Goal: Task Accomplishment & Management: Complete application form

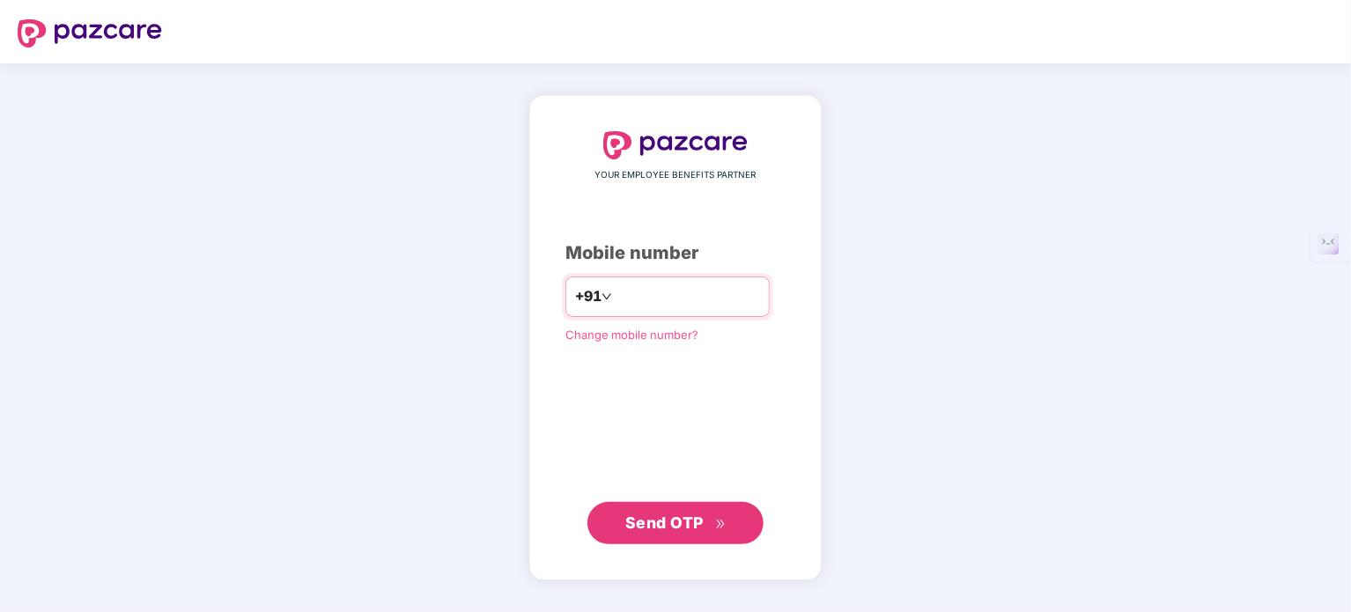
type input "**********"
click at [638, 511] on span "Send OTP" at bounding box center [675, 522] width 101 height 25
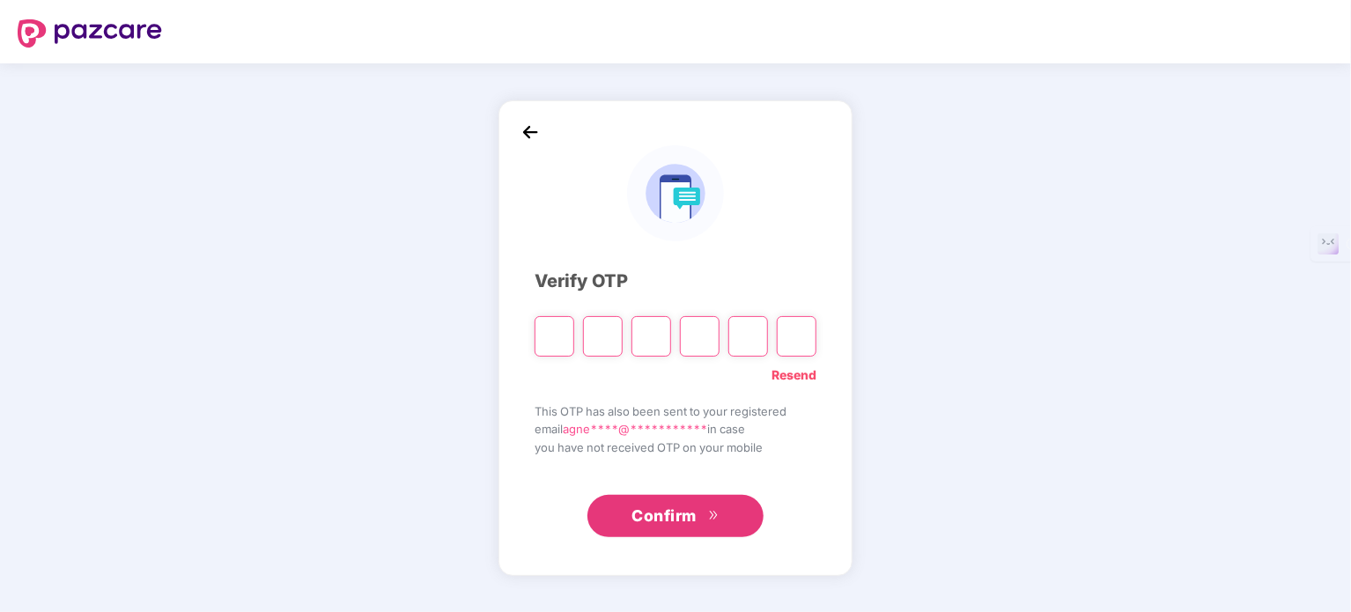
type input "*"
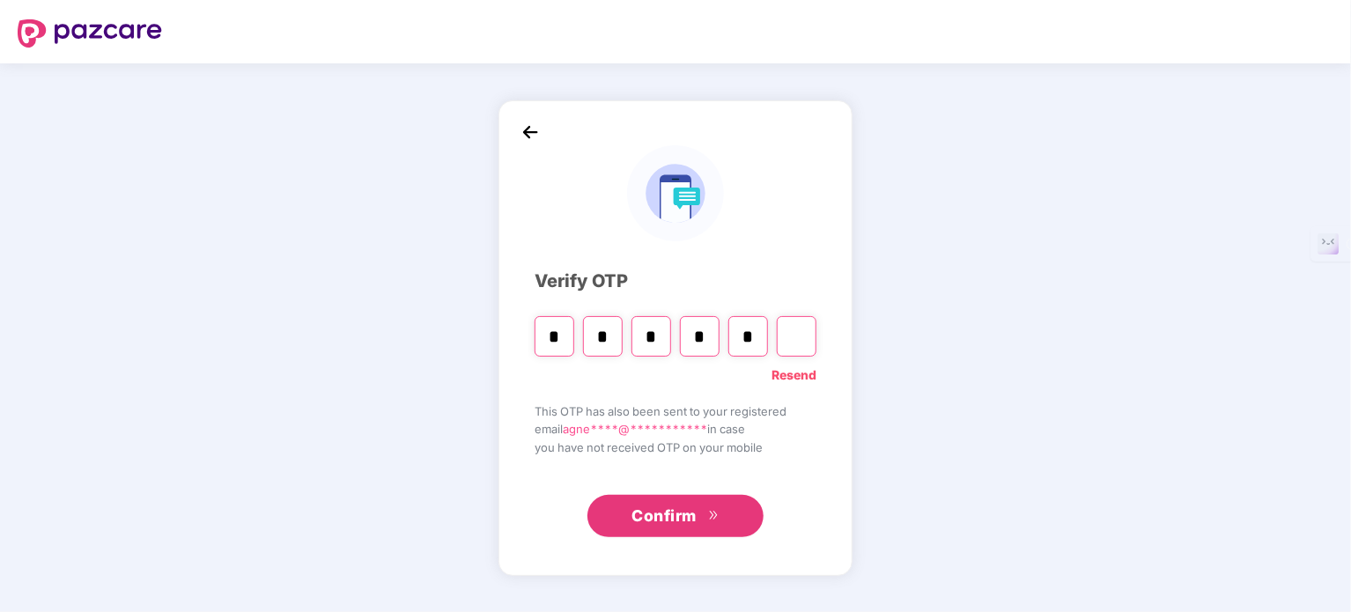
type input "*"
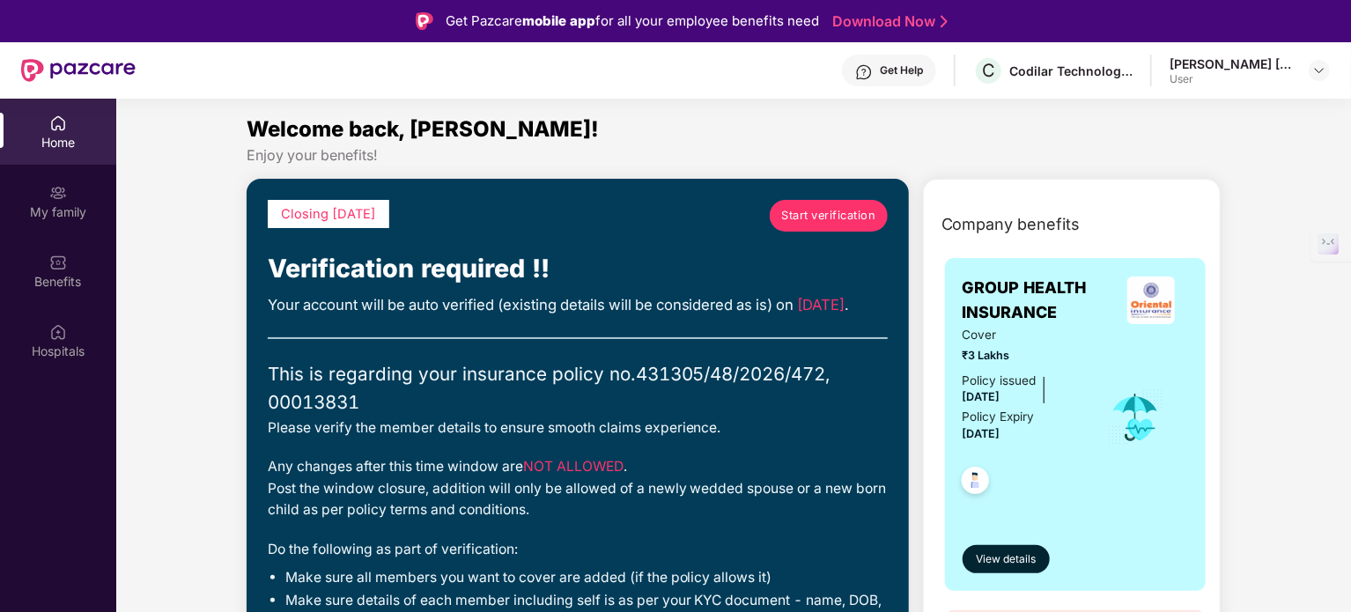
click at [804, 219] on span "Start verification" at bounding box center [828, 216] width 94 height 18
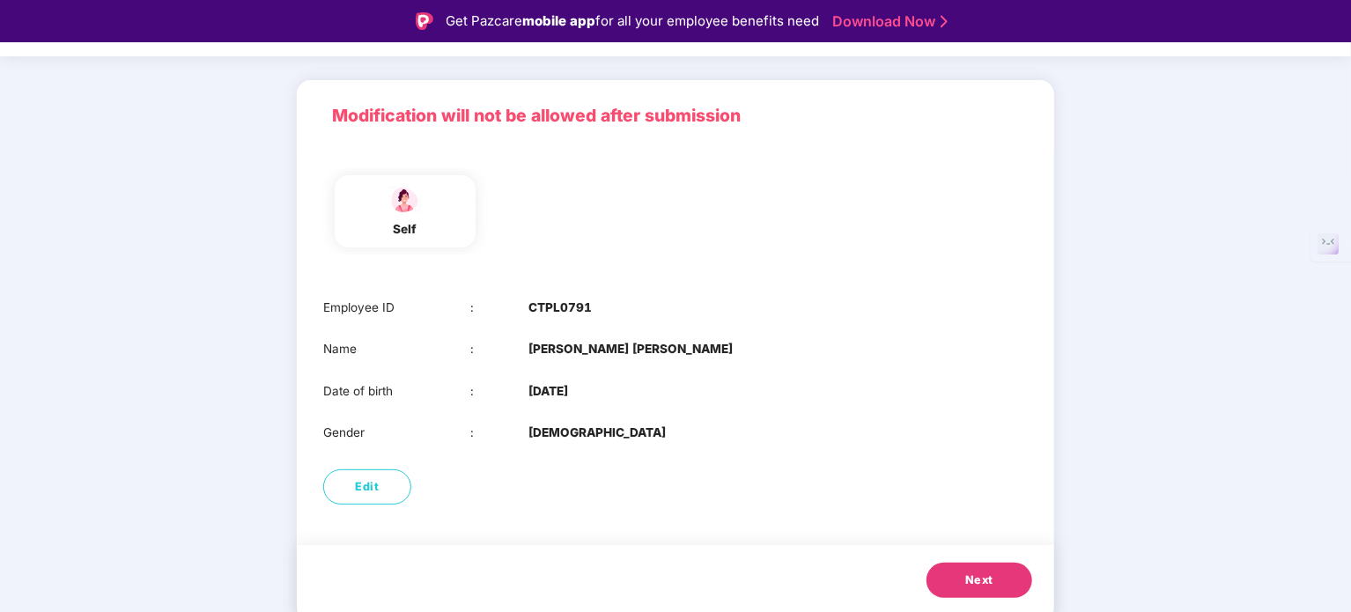
scroll to position [89, 0]
click at [978, 581] on span "Next" at bounding box center [980, 580] width 28 height 18
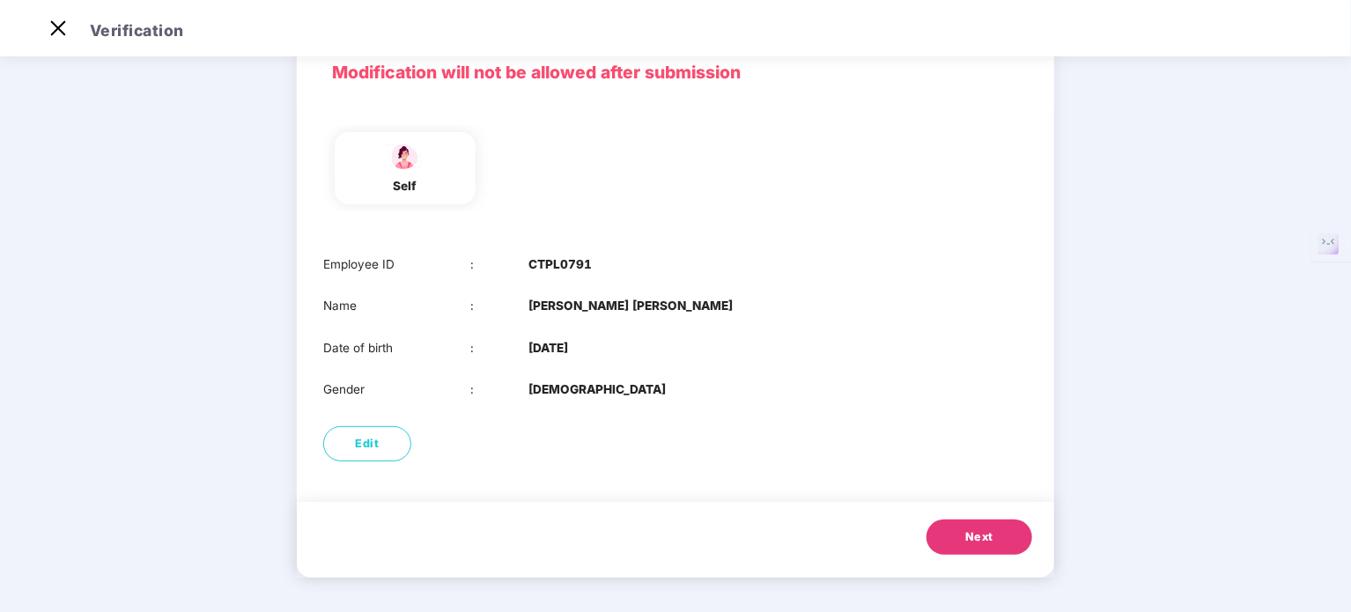
scroll to position [0, 0]
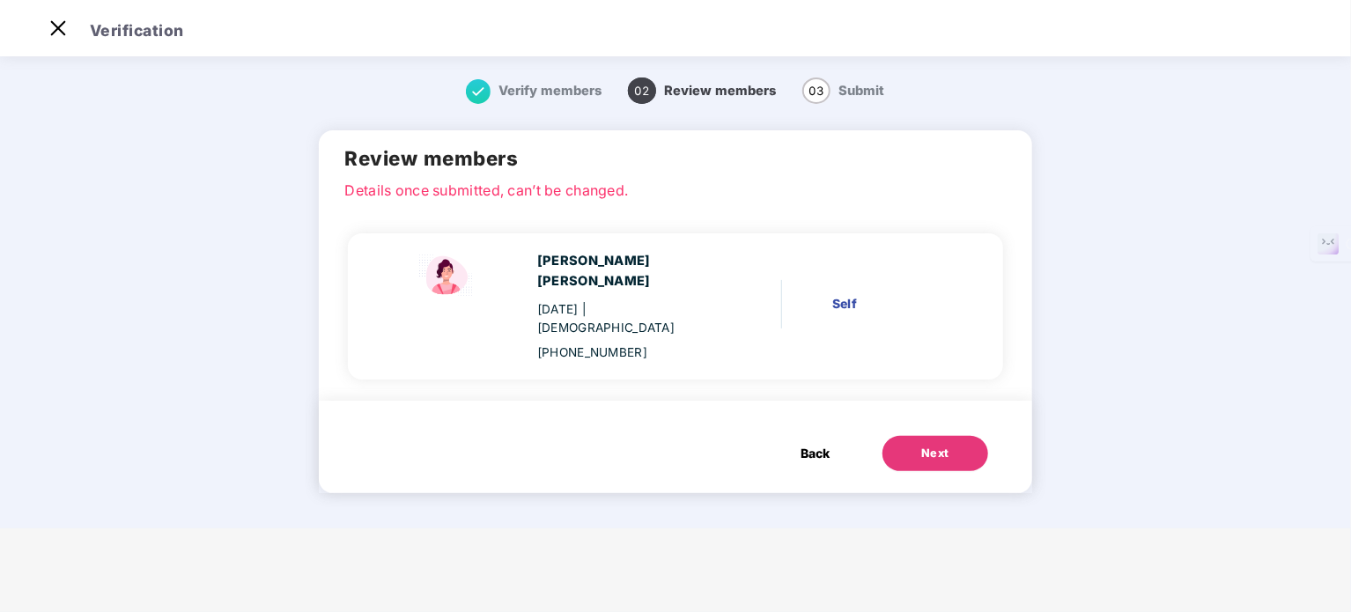
click at [817, 444] on span "Back" at bounding box center [815, 453] width 29 height 19
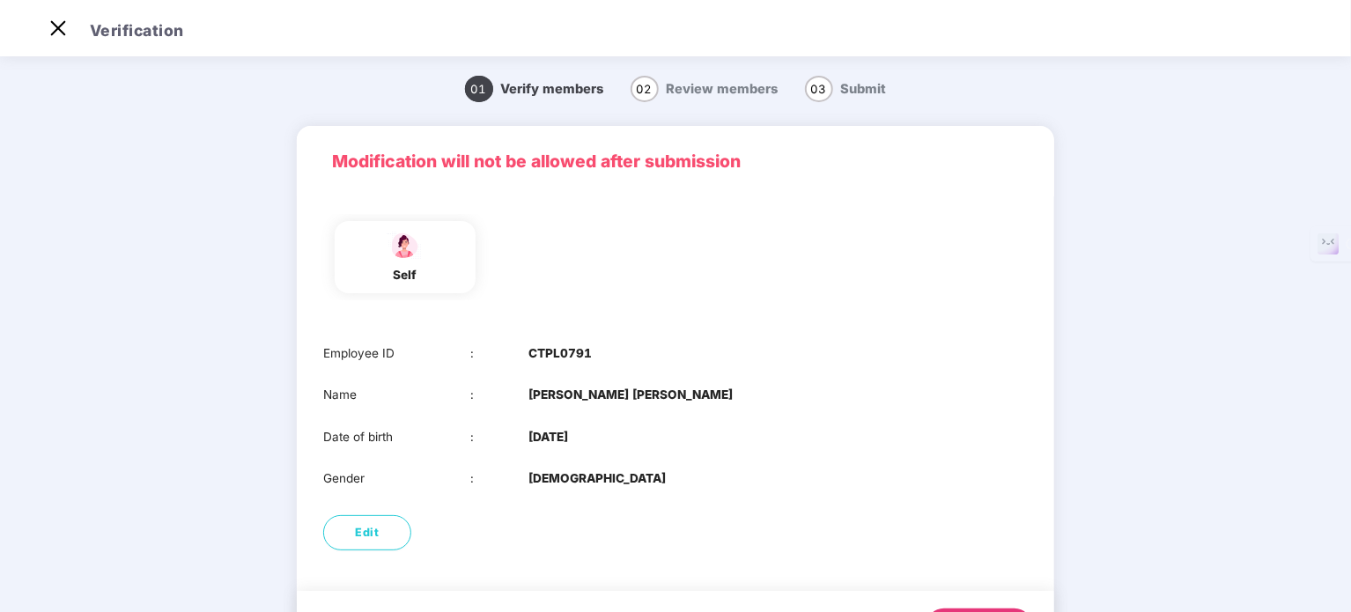
scroll to position [89, 0]
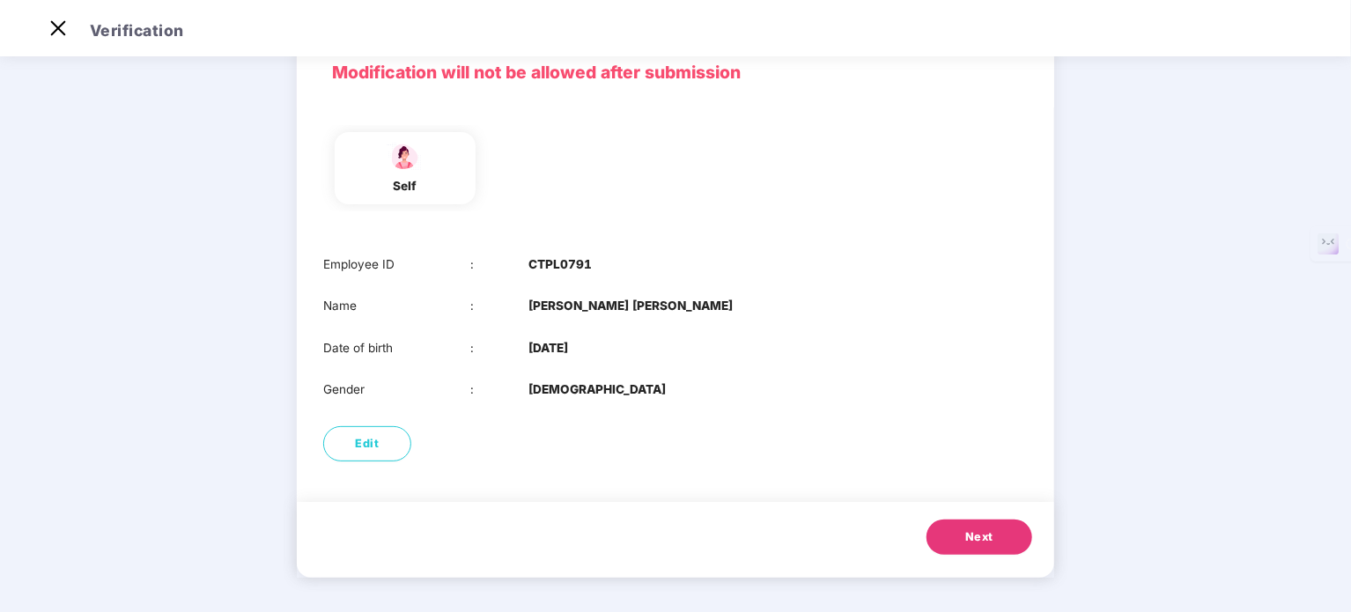
click at [972, 539] on span "Next" at bounding box center [980, 538] width 28 height 18
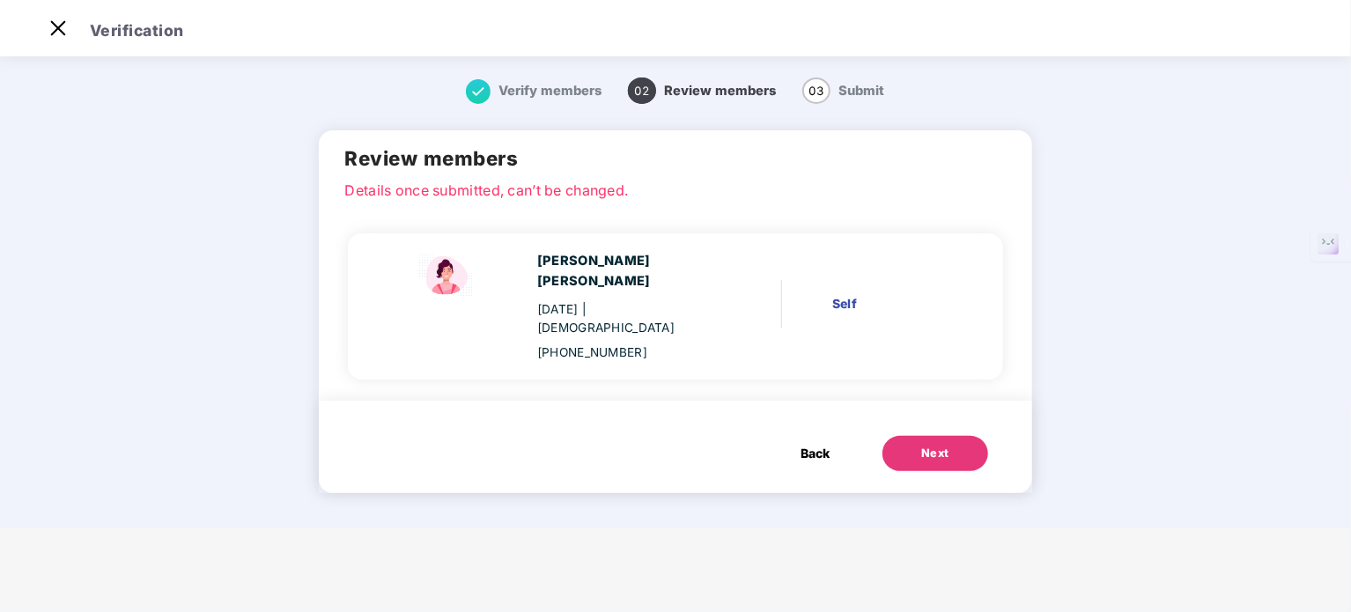
click at [923, 445] on div "Next" at bounding box center [935, 454] width 28 height 18
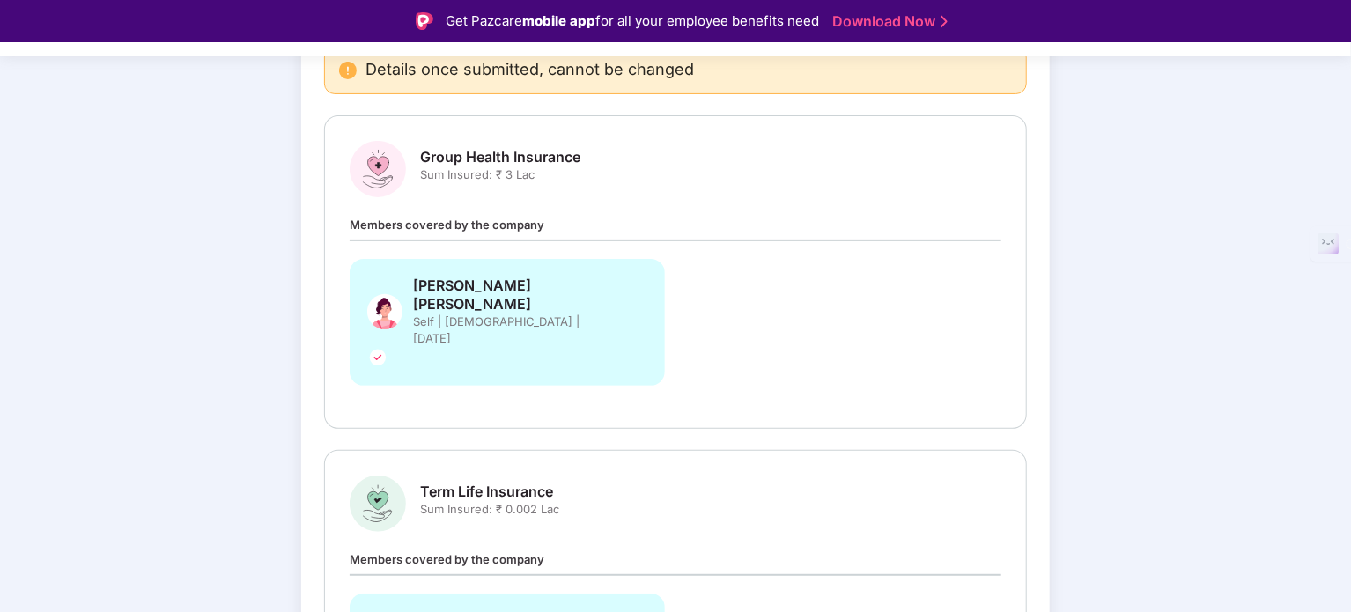
scroll to position [192, 0]
click at [607, 281] on div "Agness Mary George Self | Female | 14 Feb 2004" at bounding box center [507, 321] width 315 height 127
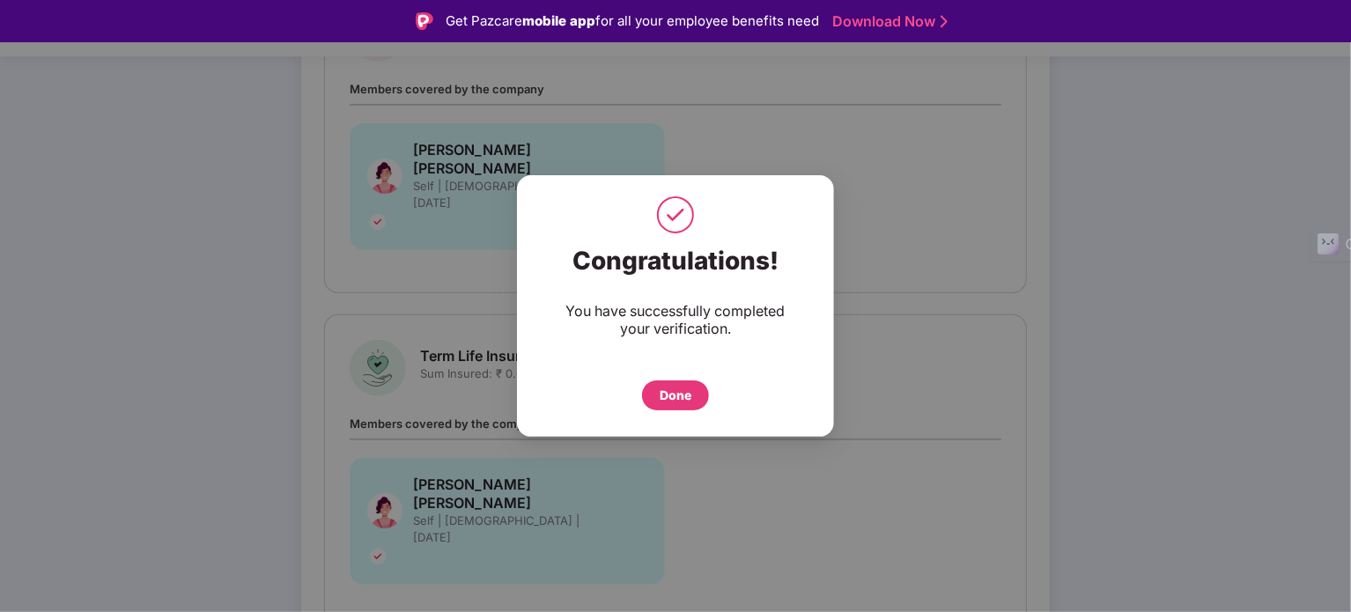
click at [680, 390] on div "Done" at bounding box center [676, 395] width 32 height 19
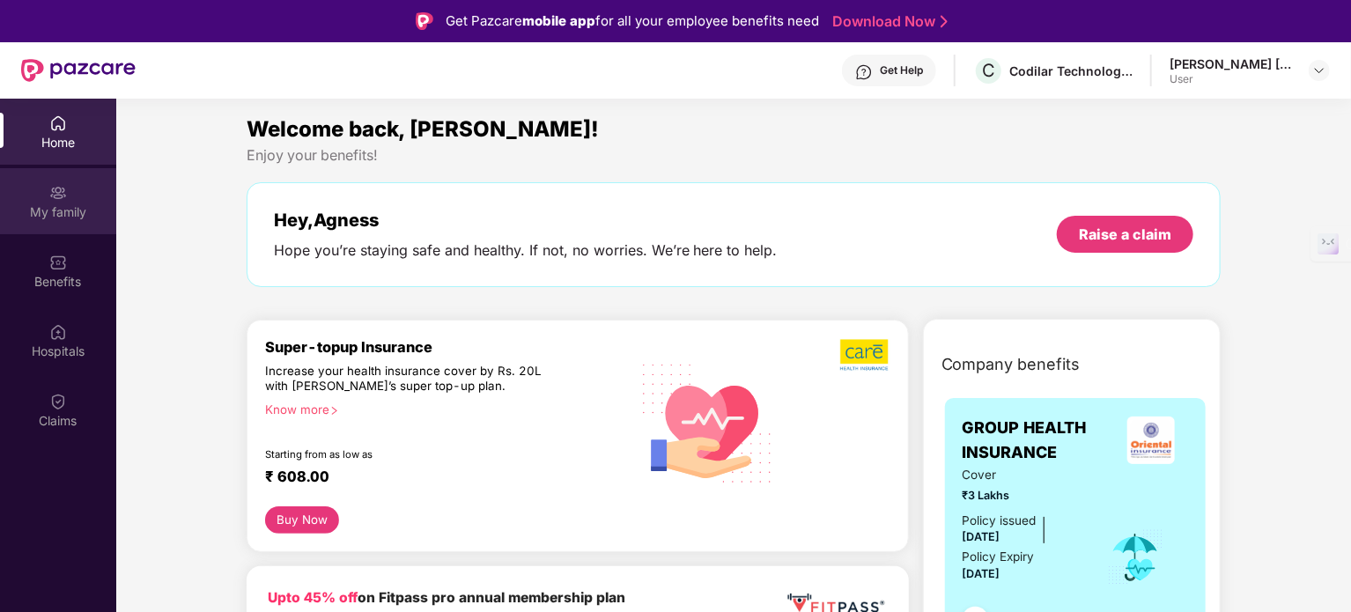
click at [54, 215] on div "My family" at bounding box center [58, 212] width 116 height 18
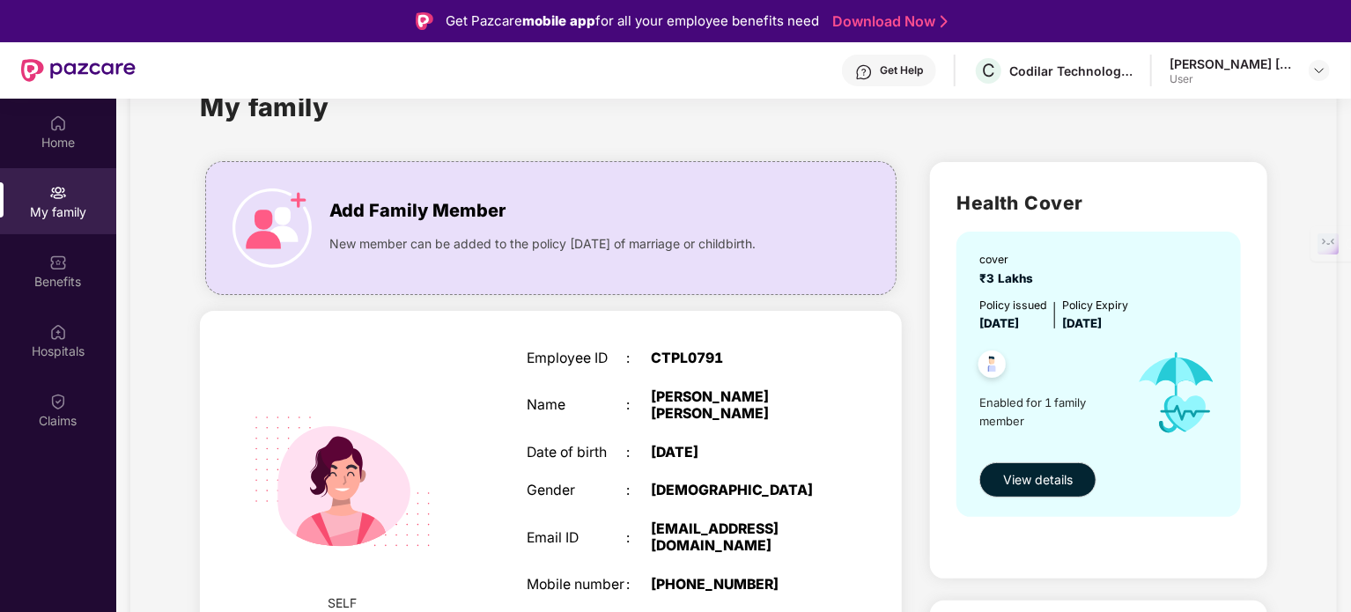
scroll to position [46, 0]
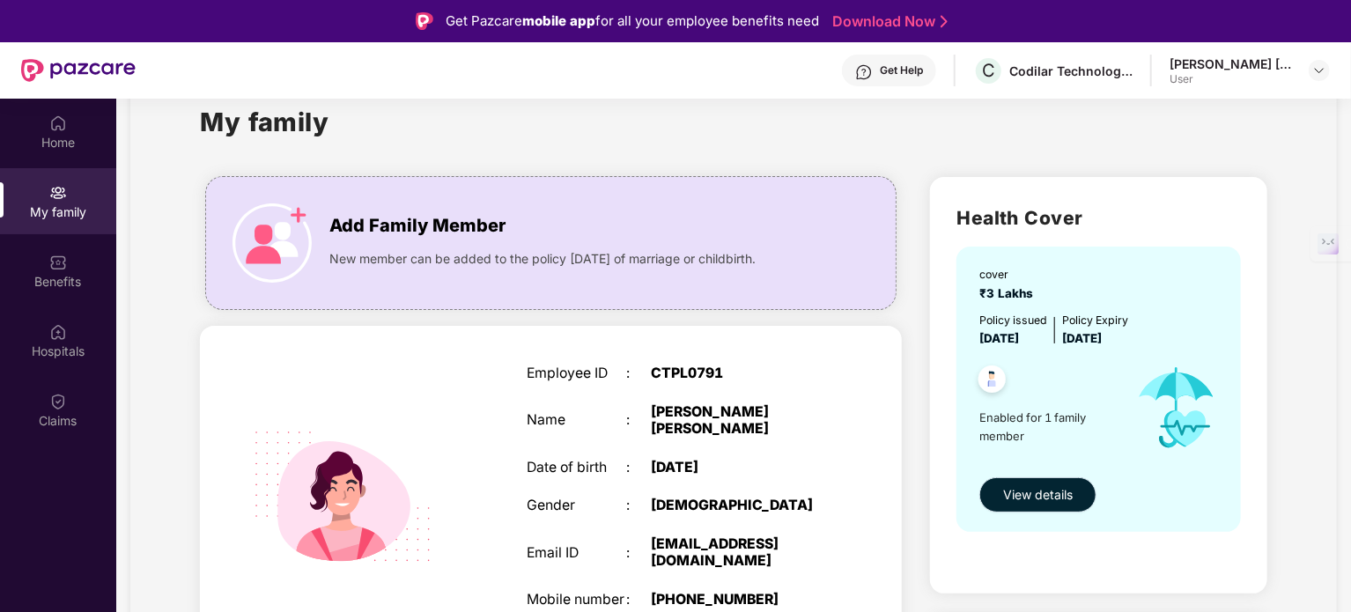
click at [1028, 495] on span "View details" at bounding box center [1038, 494] width 70 height 19
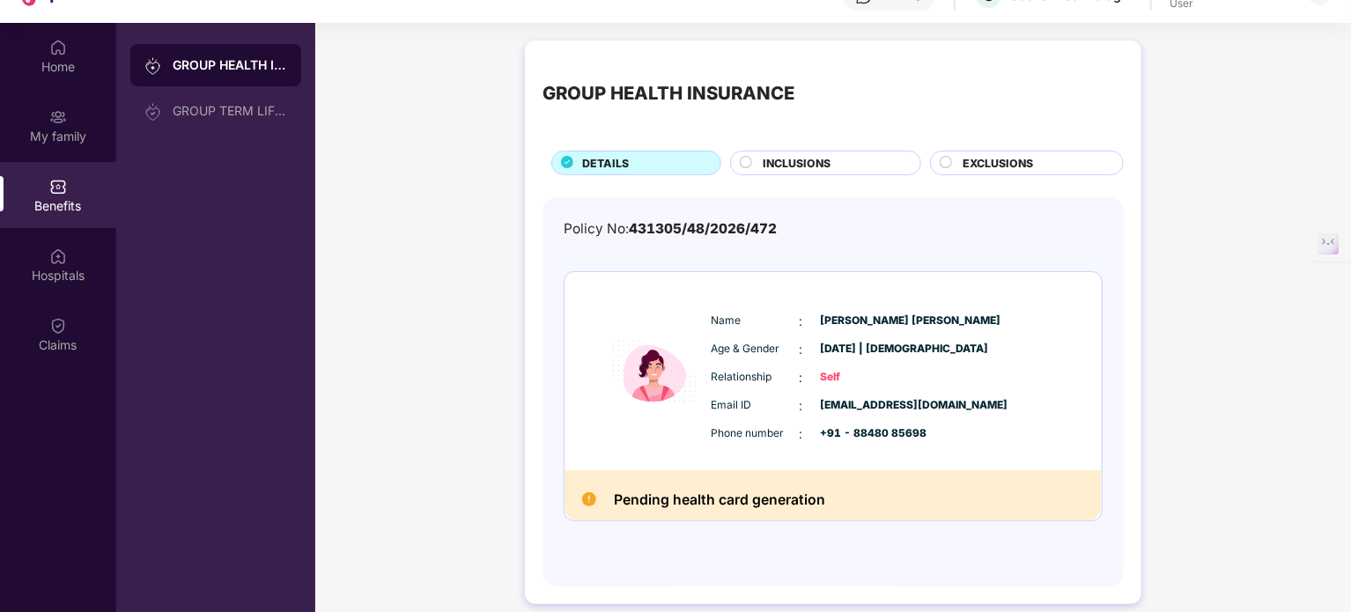
scroll to position [99, 0]
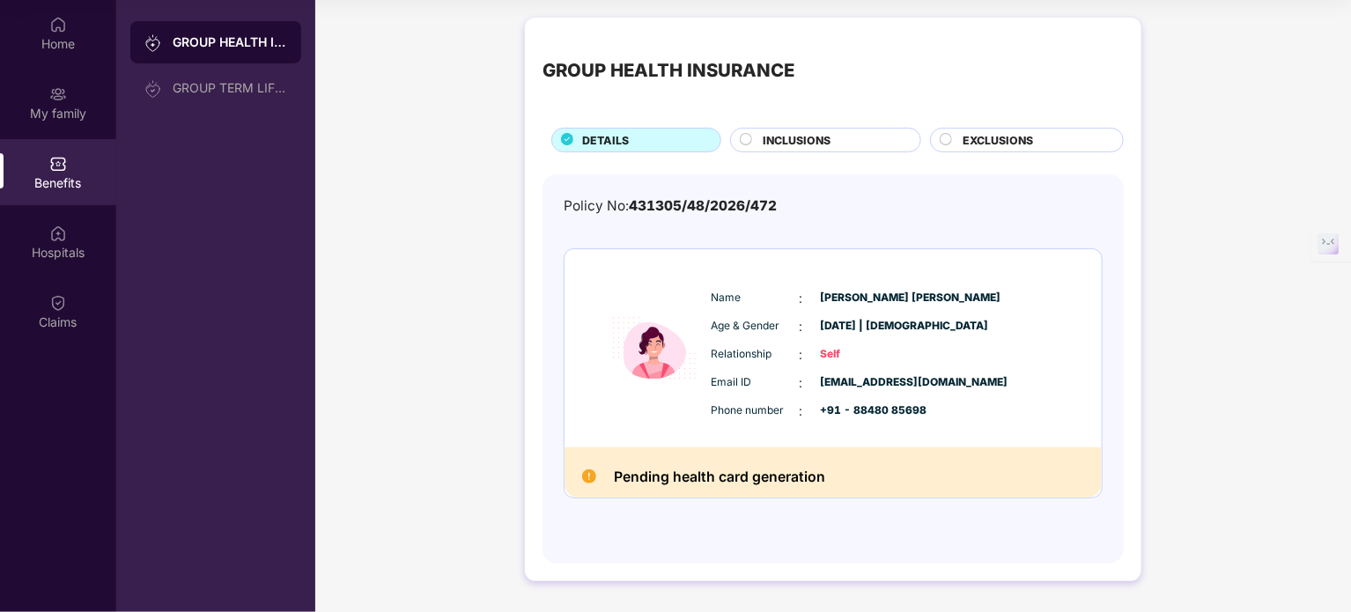
click at [846, 141] on div "INCLUSIONS" at bounding box center [833, 141] width 158 height 19
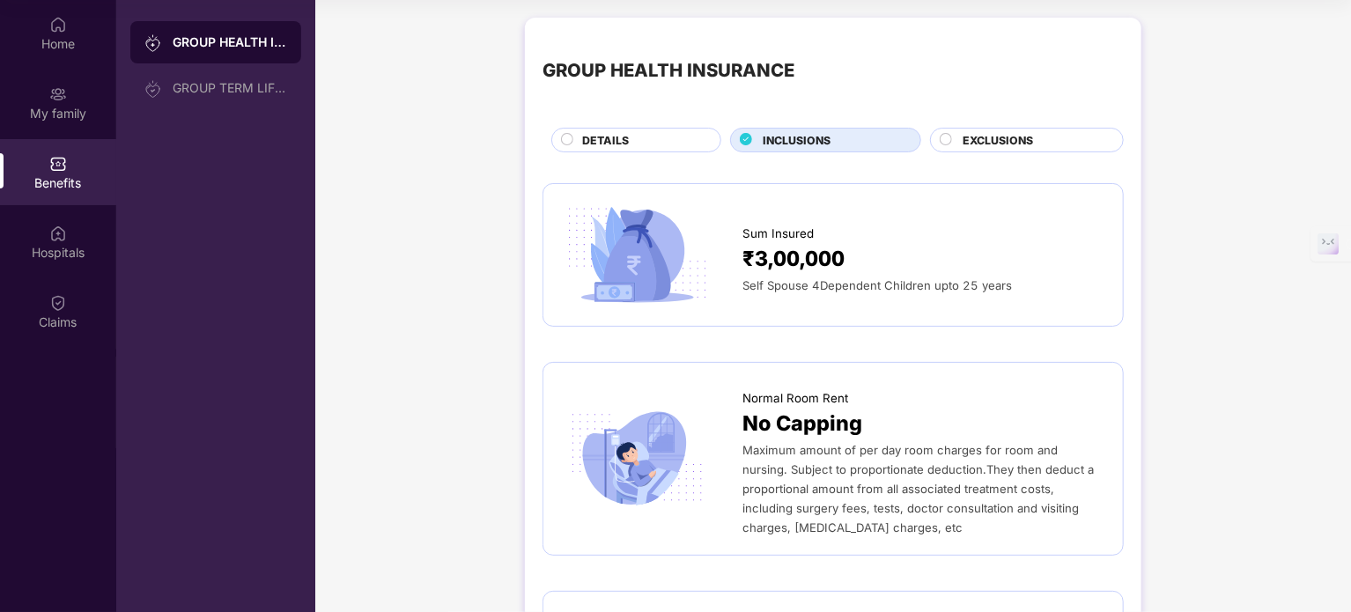
scroll to position [0, 0]
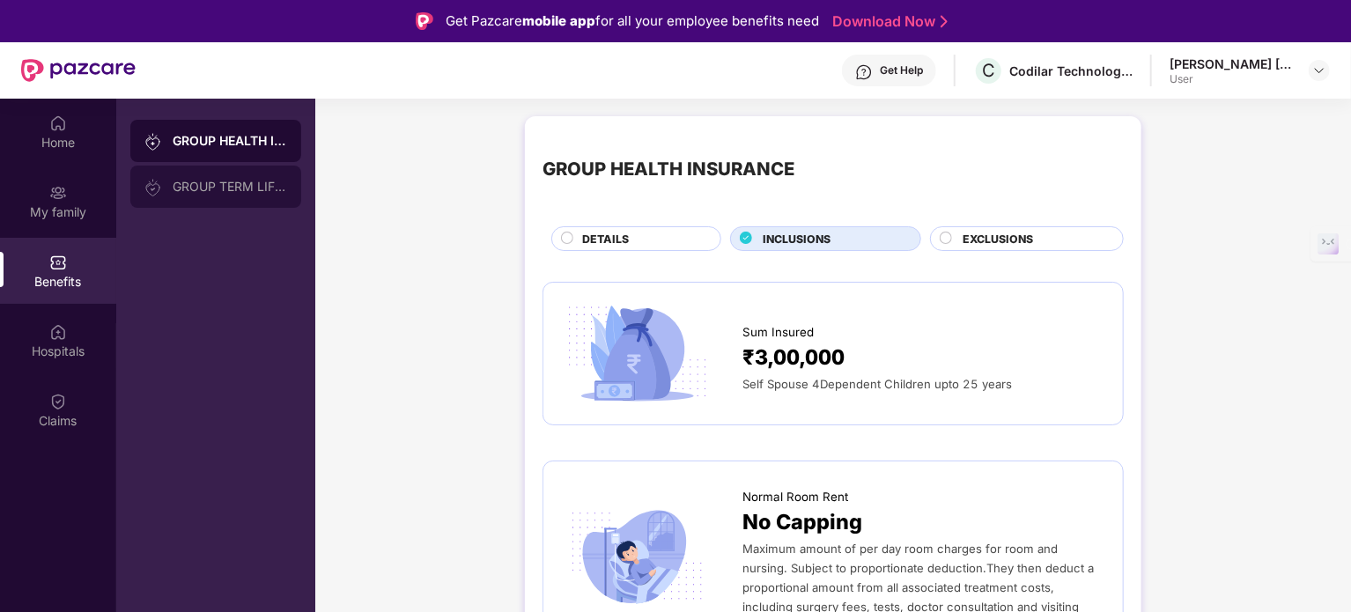
click at [220, 197] on div "GROUP TERM LIFE INSURANCE" at bounding box center [215, 187] width 171 height 42
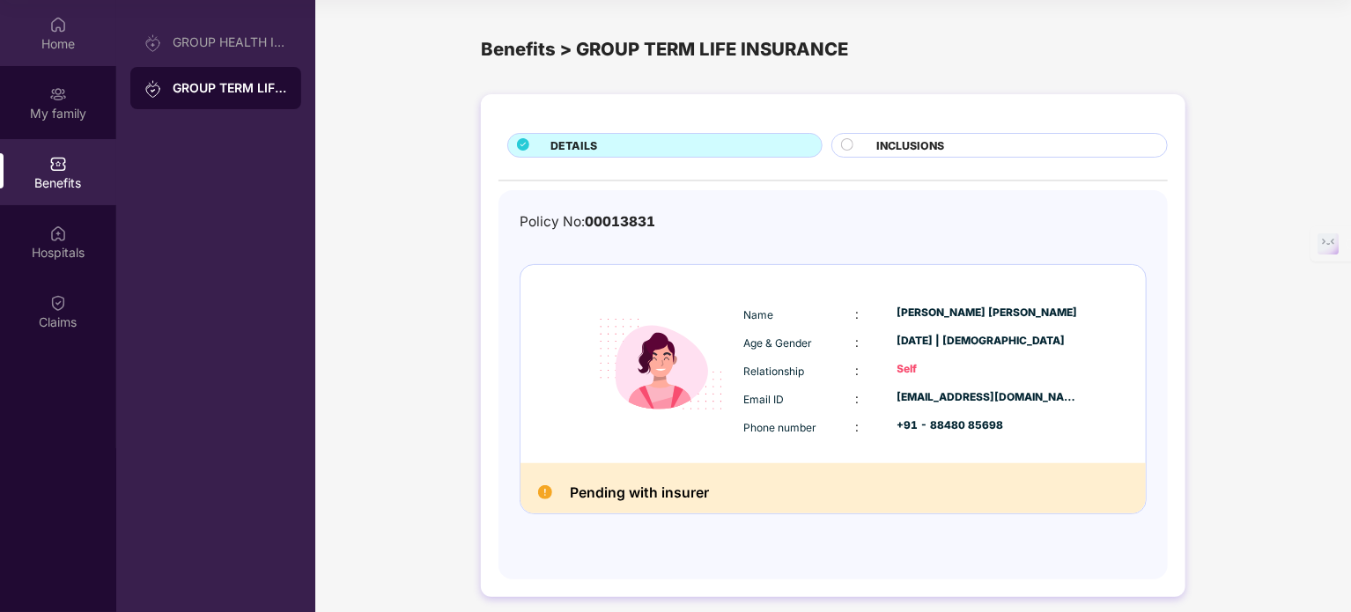
click at [75, 28] on div "Home" at bounding box center [58, 33] width 116 height 66
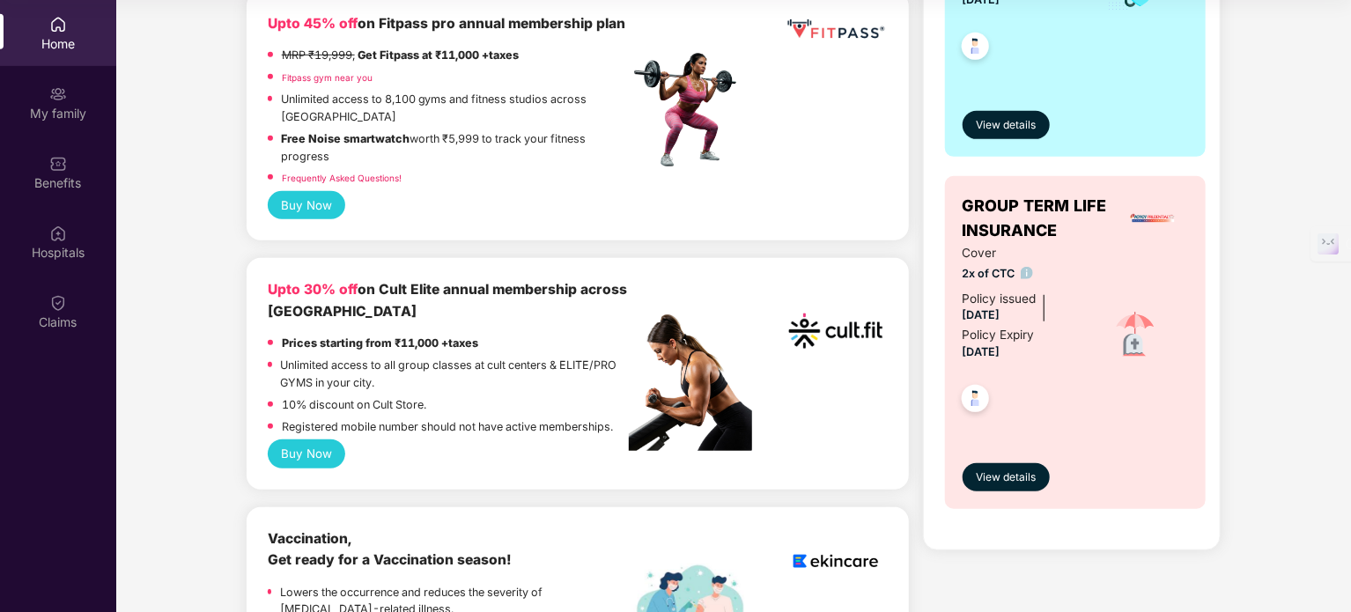
scroll to position [476, 0]
click at [310, 83] on link "Fitpass gym near you" at bounding box center [327, 77] width 91 height 11
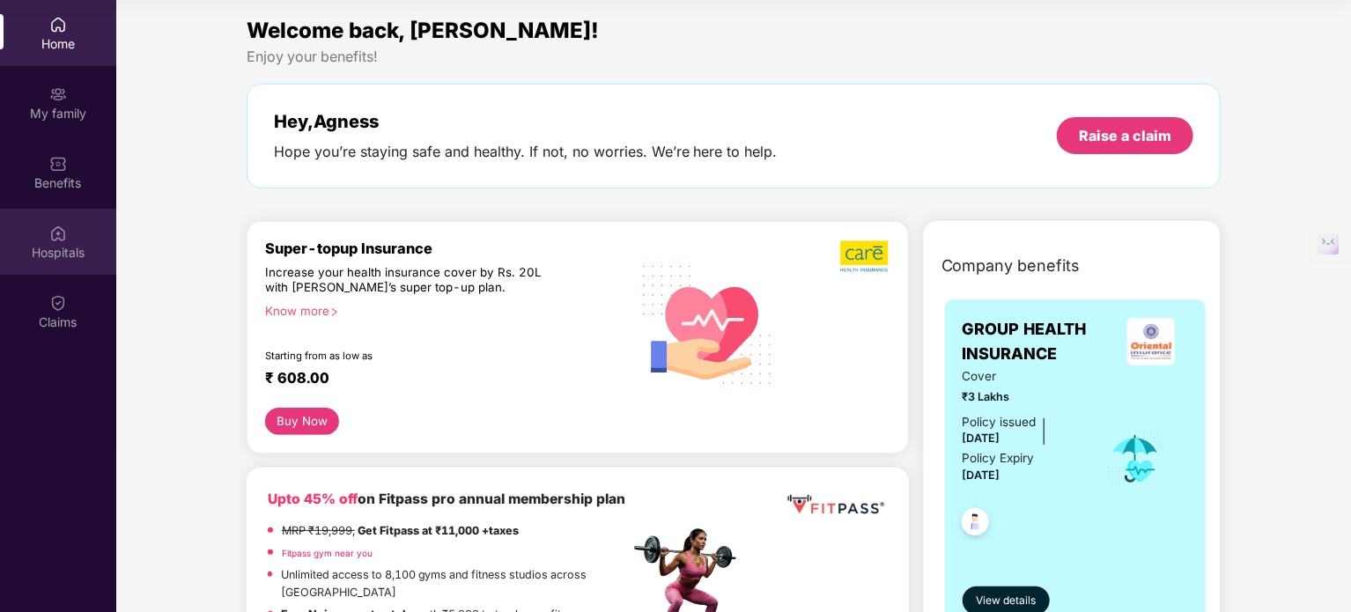
click at [34, 238] on div "Hospitals" at bounding box center [58, 242] width 116 height 66
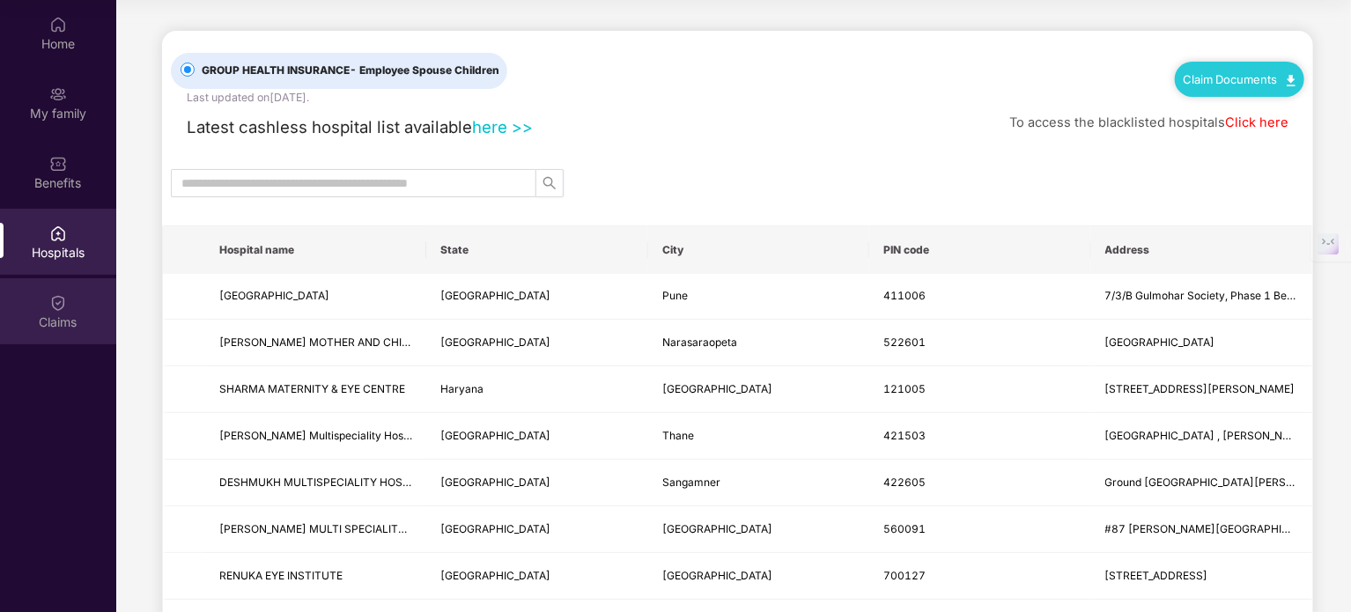
click at [46, 292] on div "Claims" at bounding box center [58, 311] width 116 height 66
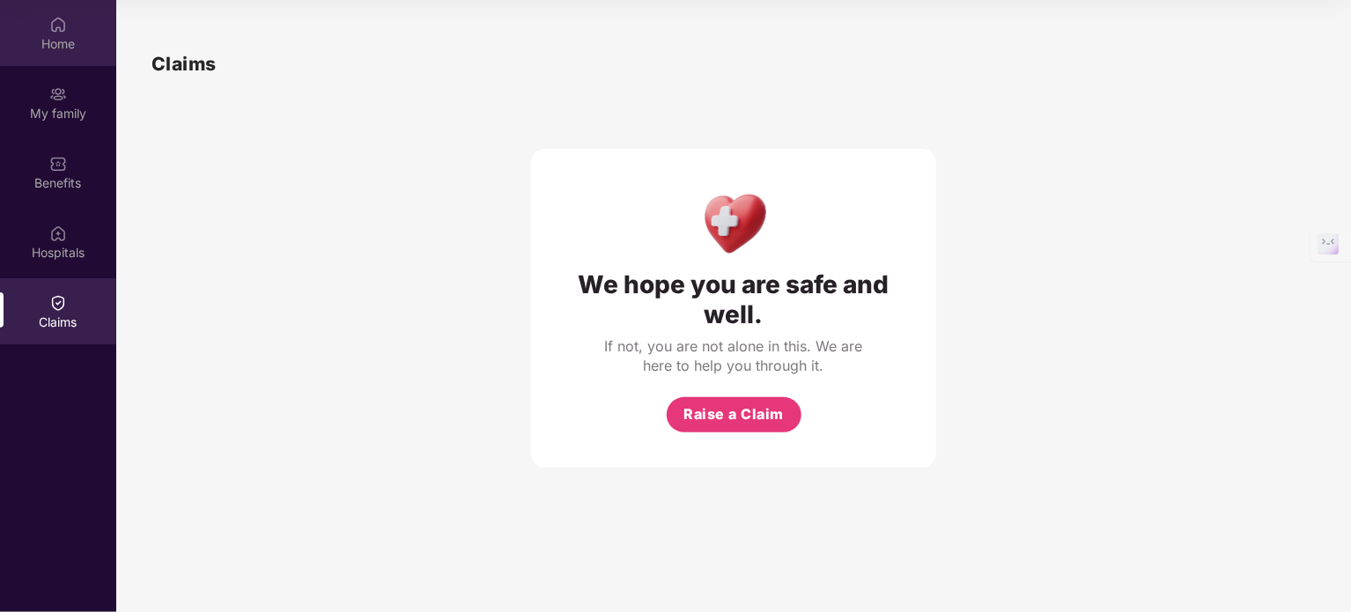
click at [62, 32] on img at bounding box center [58, 25] width 18 height 18
